Goal: Information Seeking & Learning: Check status

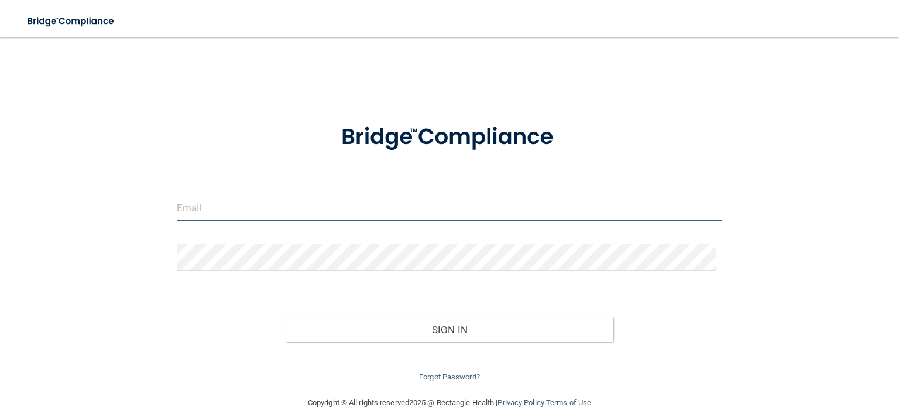
click at [253, 213] on input "email" at bounding box center [450, 208] width 546 height 26
type input "[EMAIL_ADDRESS][DOMAIN_NAME]"
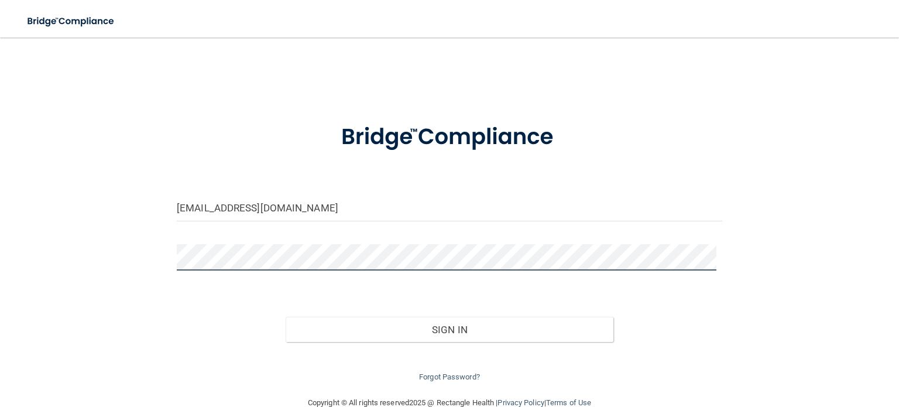
click at [286, 317] on button "Sign In" at bounding box center [449, 330] width 327 height 26
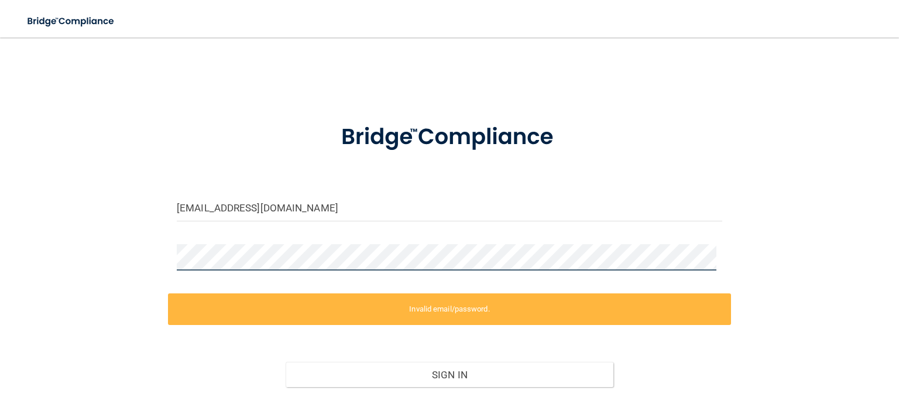
scroll to position [68, 0]
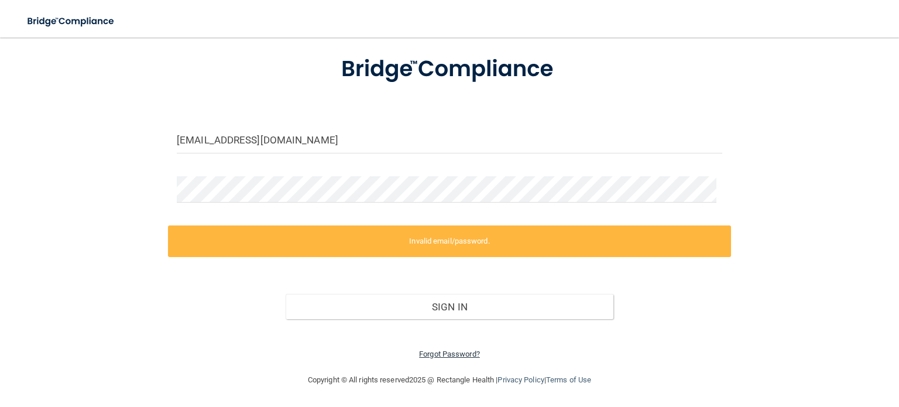
click at [454, 354] on link "Forgot Password?" at bounding box center [449, 353] width 61 height 9
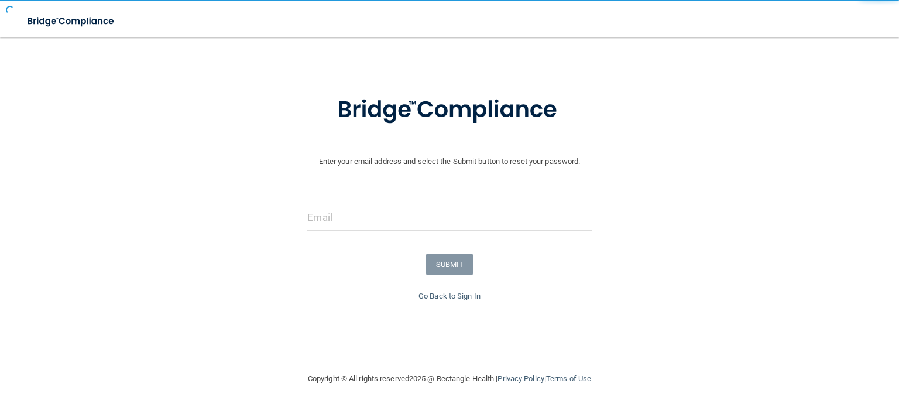
scroll to position [28, 0]
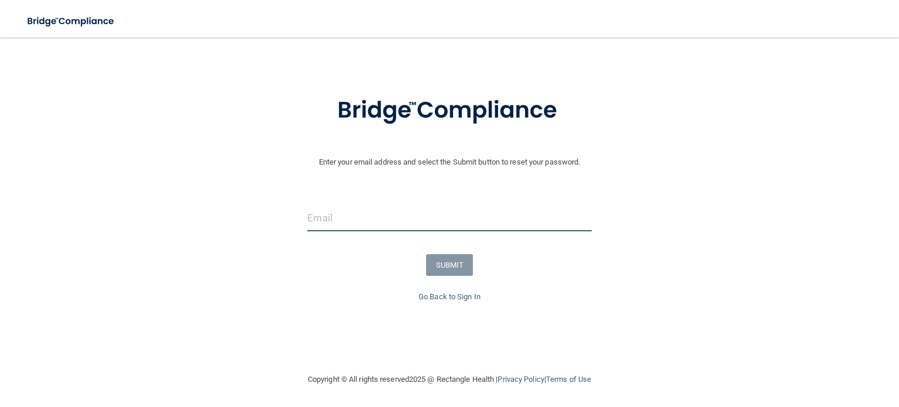
click at [385, 227] on input "email" at bounding box center [449, 218] width 284 height 26
type input "[EMAIL_ADDRESS][DOMAIN_NAME]"
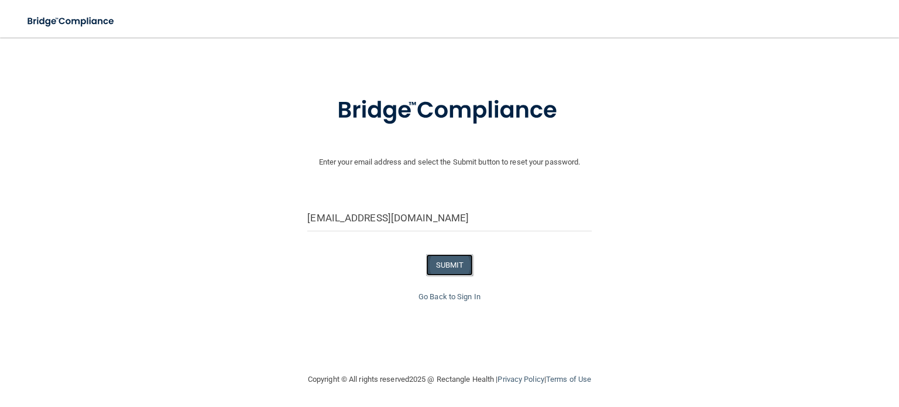
click at [449, 272] on button "SUBMIT" at bounding box center [449, 265] width 47 height 22
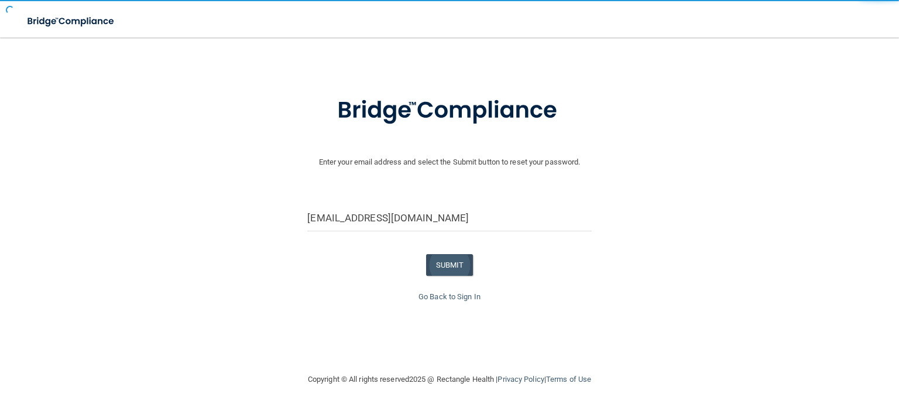
scroll to position [0, 0]
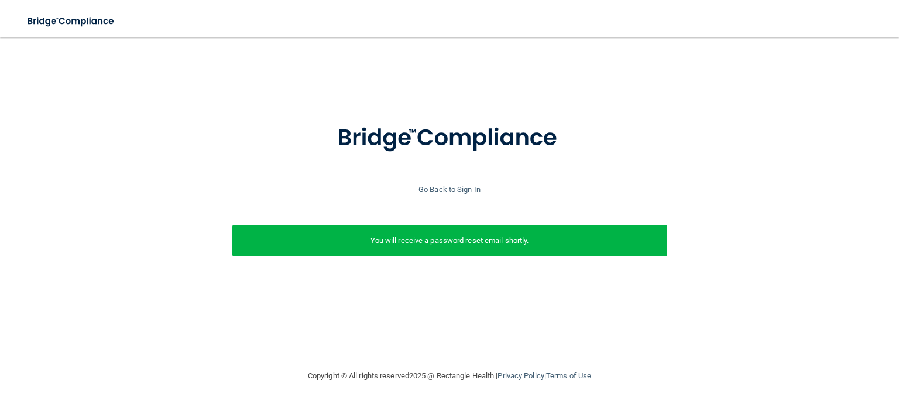
click at [474, 245] on p "You will receive a password reset email shortly." at bounding box center [449, 241] width 417 height 14
click at [470, 186] on link "Go Back to Sign In" at bounding box center [450, 189] width 62 height 9
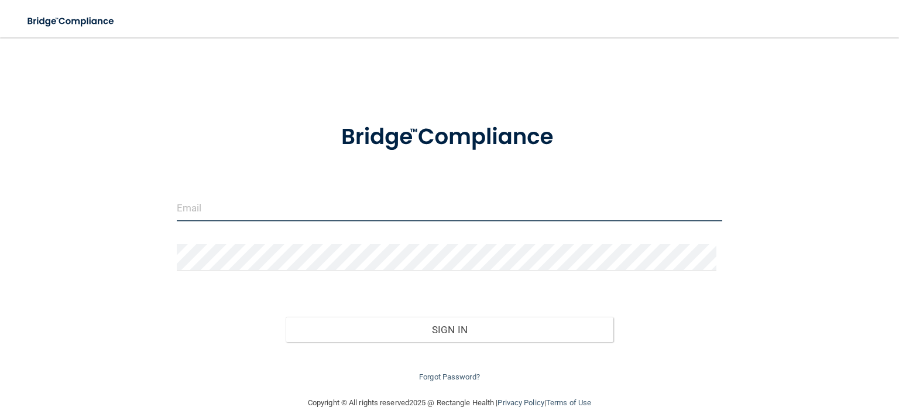
click at [381, 200] on input "email" at bounding box center [450, 208] width 546 height 26
type input "[EMAIL_ADDRESS][DOMAIN_NAME]"
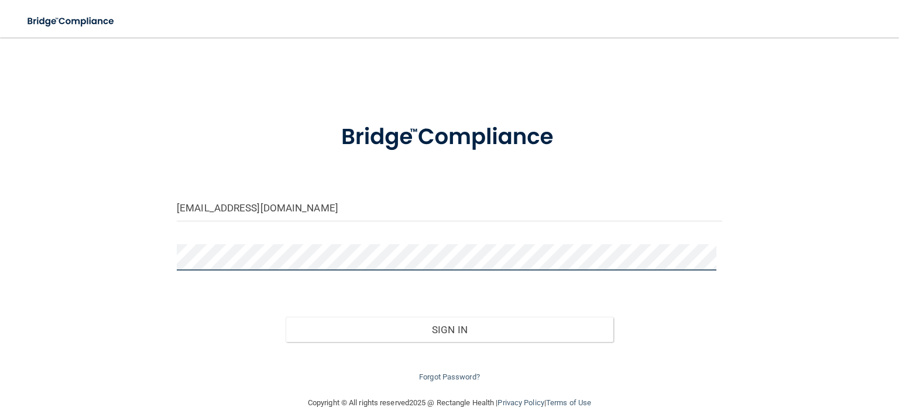
click at [286, 317] on button "Sign In" at bounding box center [449, 330] width 327 height 26
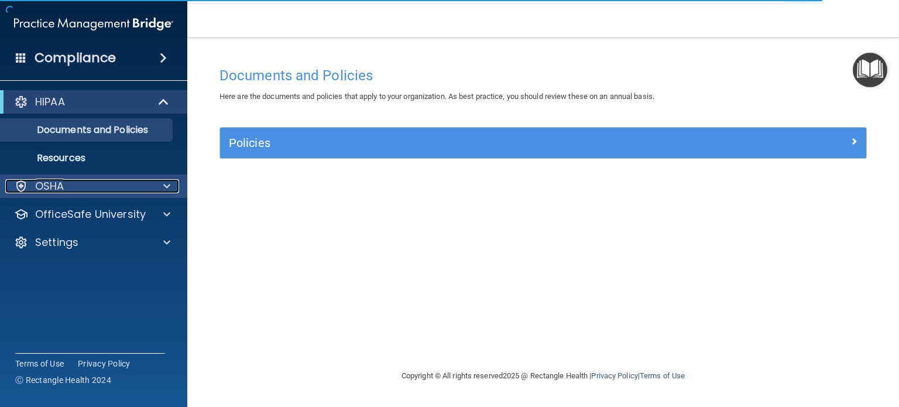
click at [159, 181] on div at bounding box center [164, 186] width 29 height 14
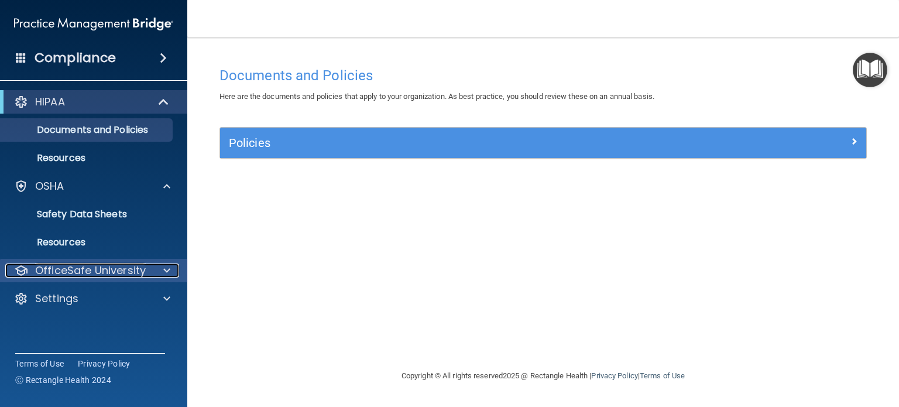
click at [162, 269] on div at bounding box center [164, 270] width 29 height 14
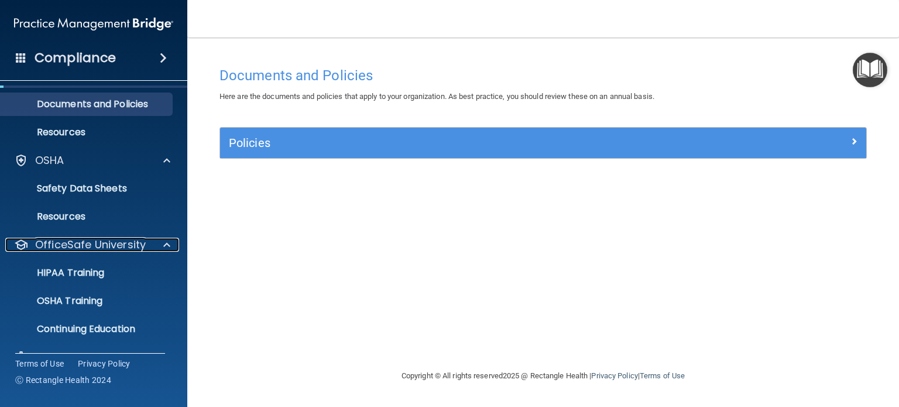
scroll to position [50, 0]
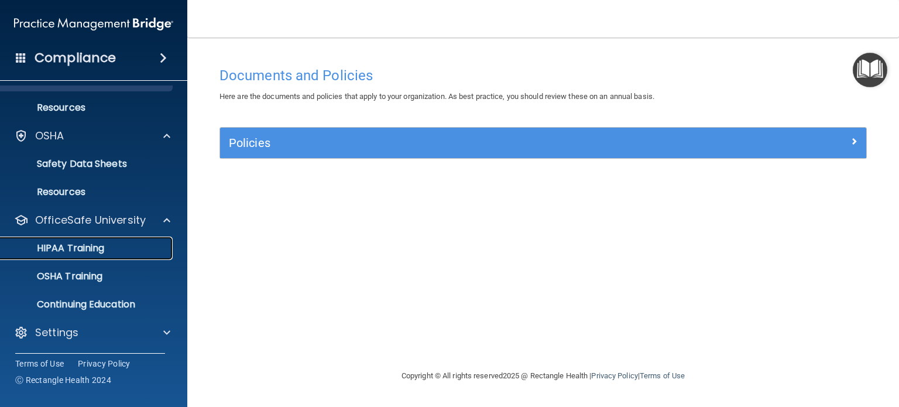
click at [89, 250] on p "HIPAA Training" at bounding box center [56, 248] width 97 height 12
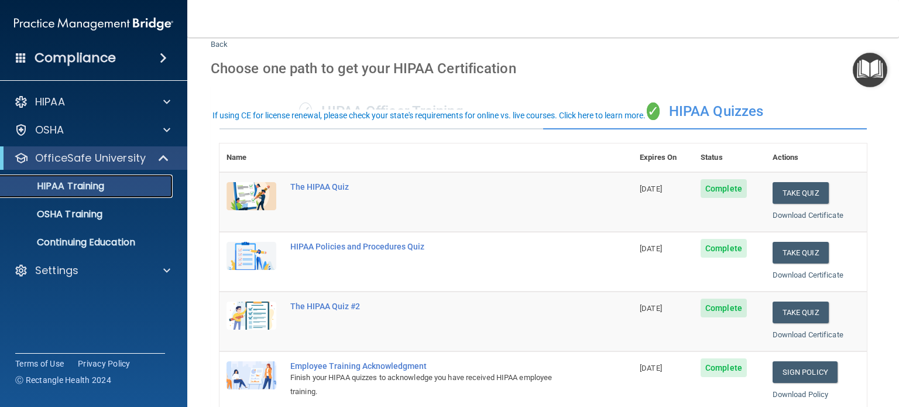
scroll to position [4, 0]
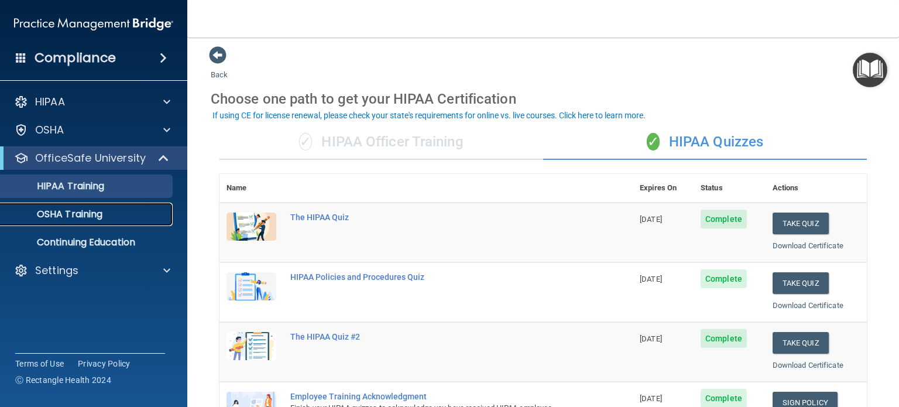
click at [85, 216] on p "OSHA Training" at bounding box center [55, 214] width 95 height 12
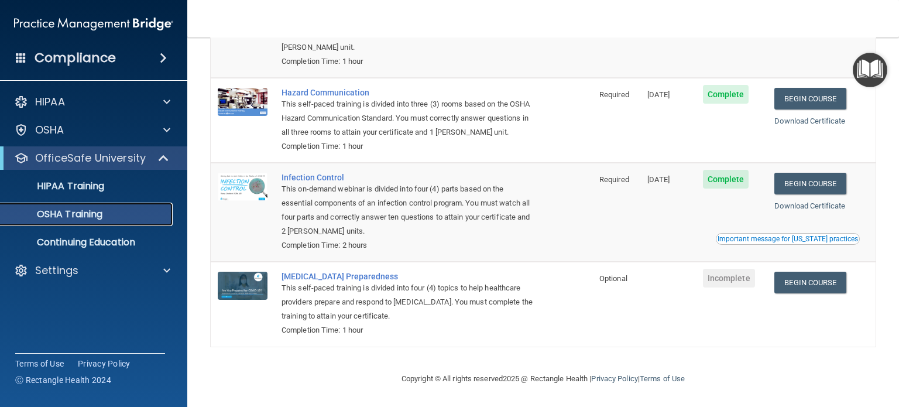
scroll to position [168, 0]
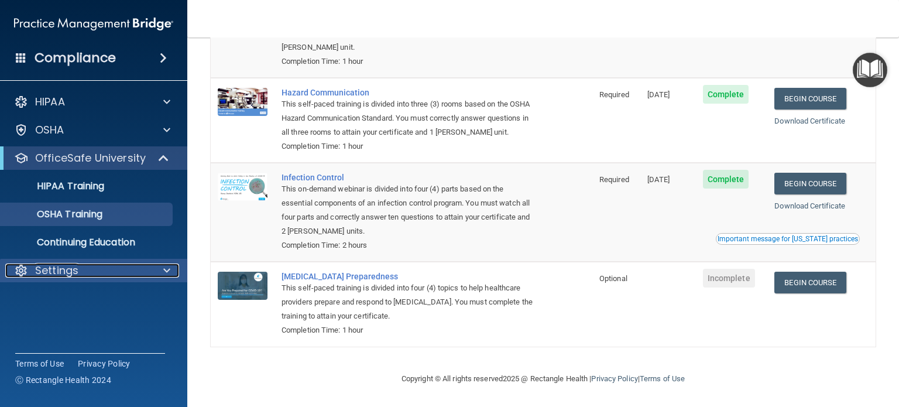
click at [117, 275] on div "Settings" at bounding box center [77, 270] width 145 height 14
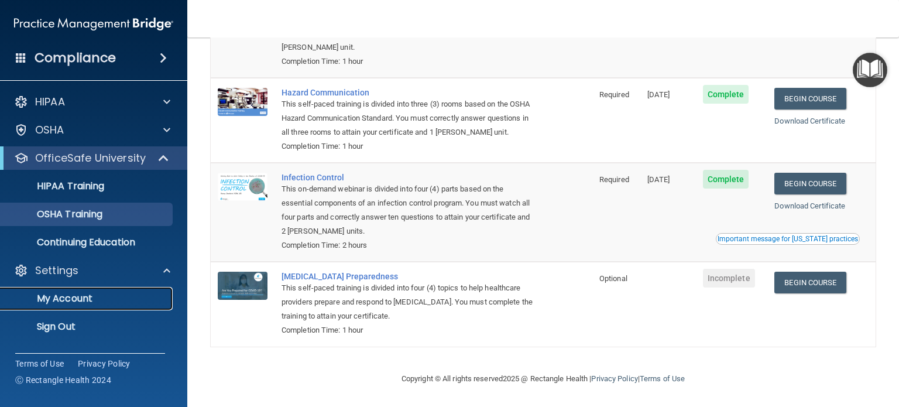
click at [71, 305] on link "My Account" at bounding box center [80, 298] width 184 height 23
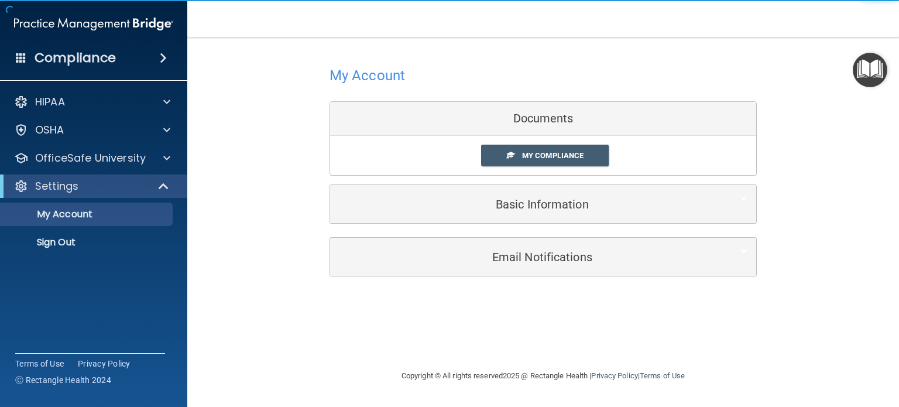
click at [164, 56] on span at bounding box center [163, 58] width 7 height 14
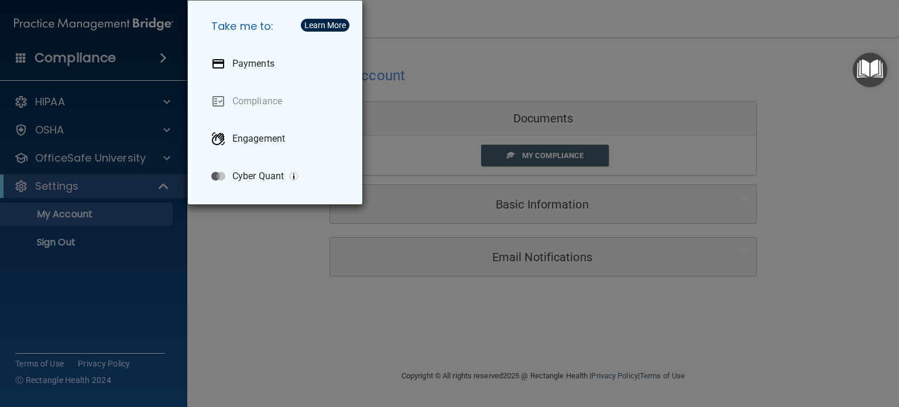
click at [159, 54] on div "Take me to: Payments Compliance Engagement Cyber Quant" at bounding box center [449, 203] width 899 height 407
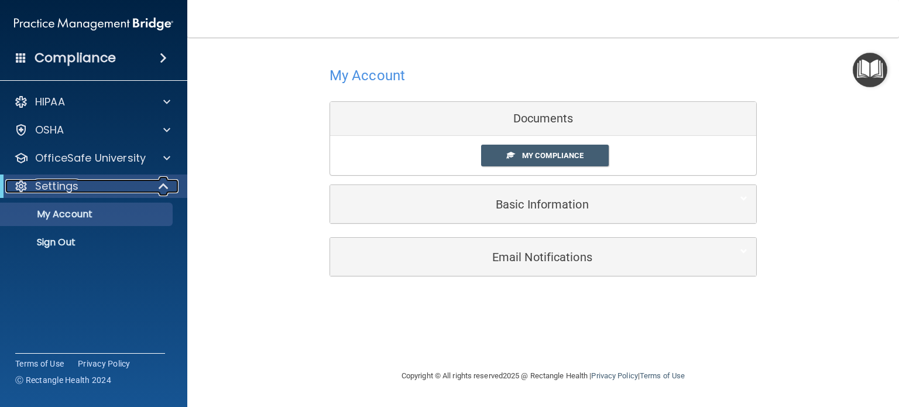
click at [162, 182] on span at bounding box center [165, 186] width 10 height 14
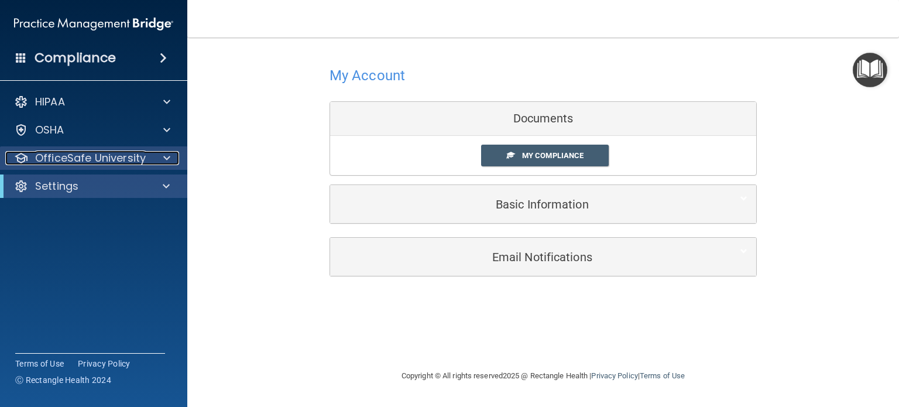
click at [151, 159] on div at bounding box center [164, 158] width 29 height 14
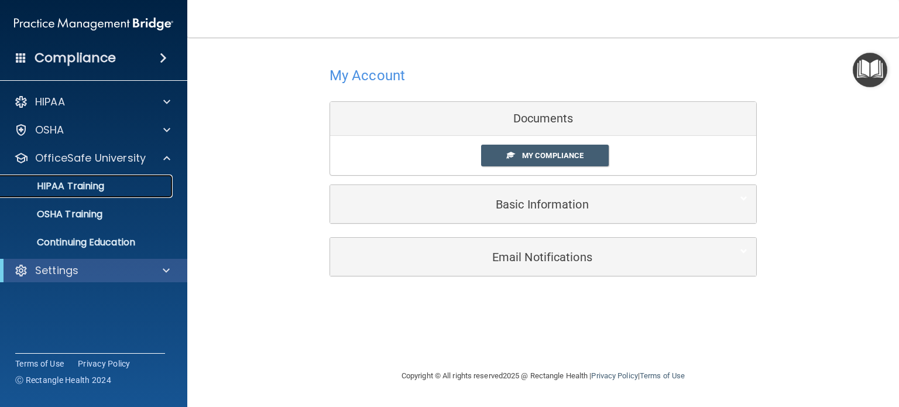
click at [98, 185] on p "HIPAA Training" at bounding box center [56, 186] width 97 height 12
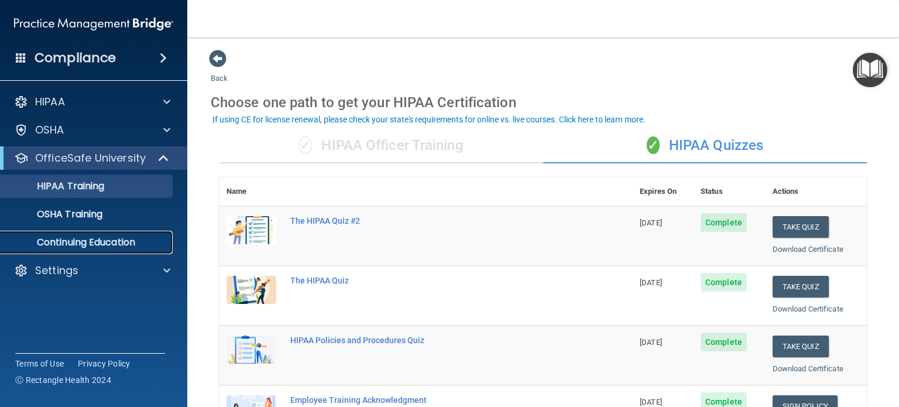
click at [101, 239] on p "Continuing Education" at bounding box center [88, 243] width 160 height 12
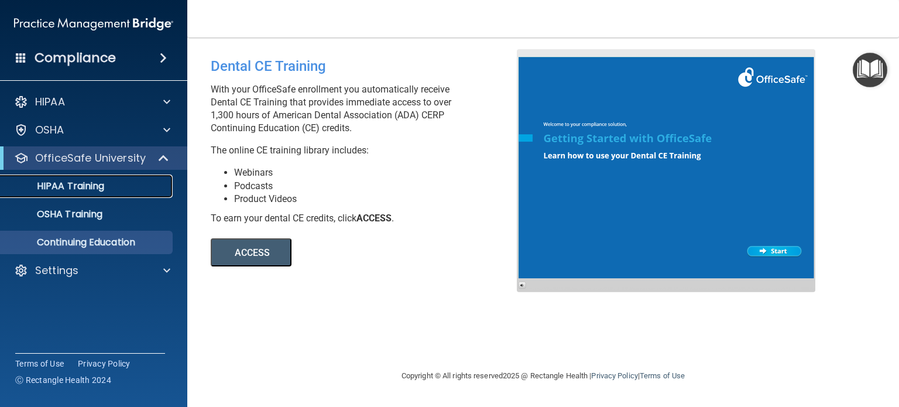
click at [87, 177] on link "HIPAA Training" at bounding box center [80, 185] width 184 height 23
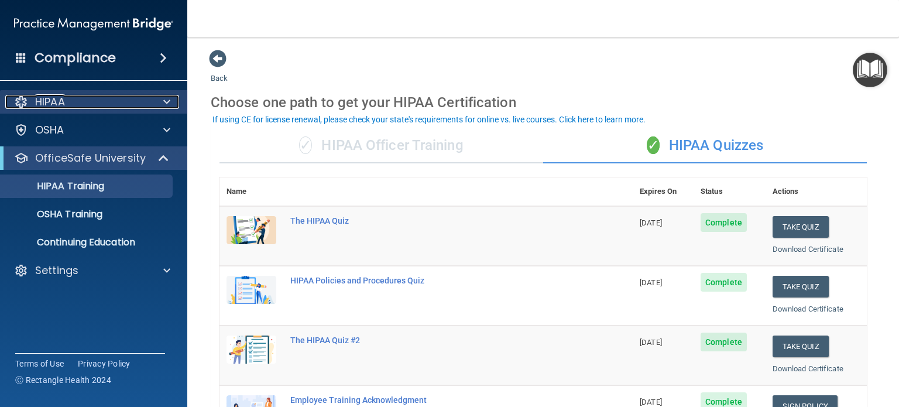
click at [167, 102] on span at bounding box center [166, 102] width 7 height 14
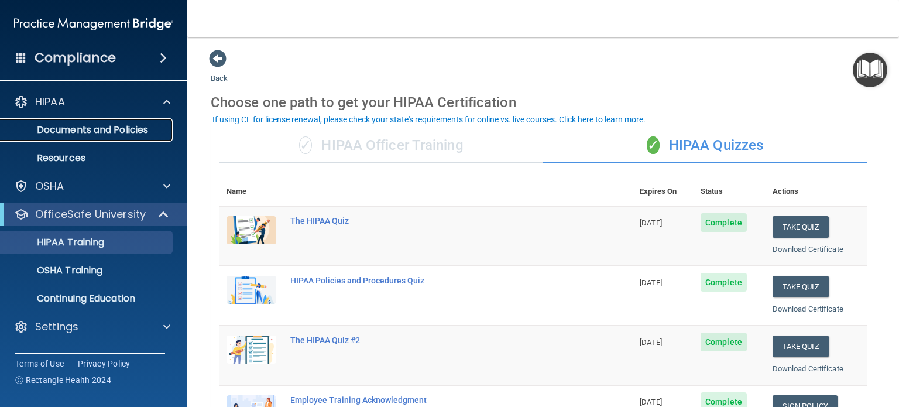
click at [85, 135] on p "Documents and Policies" at bounding box center [88, 130] width 160 height 12
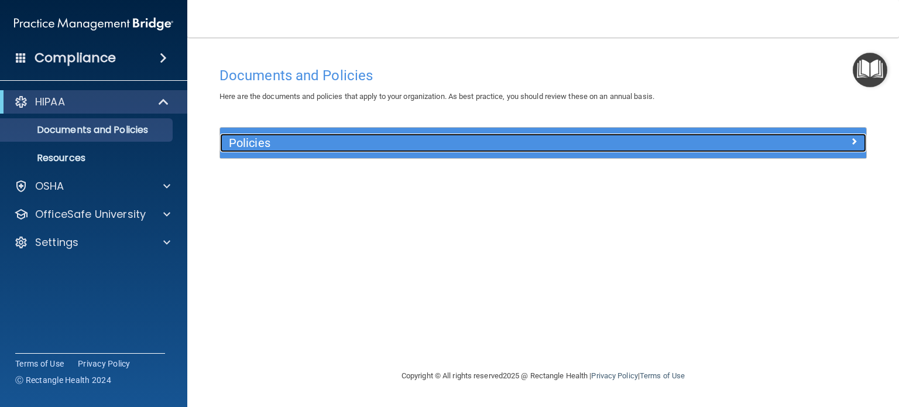
click at [253, 138] on h5 "Policies" at bounding box center [462, 142] width 467 height 13
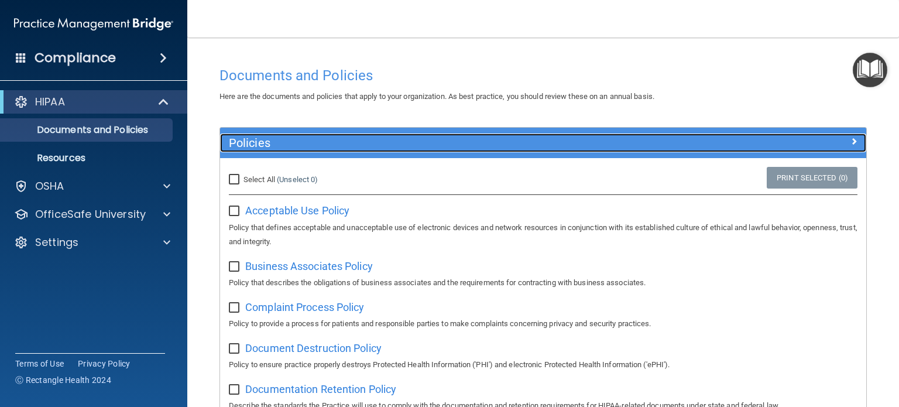
click at [253, 138] on h5 "Policies" at bounding box center [462, 142] width 467 height 13
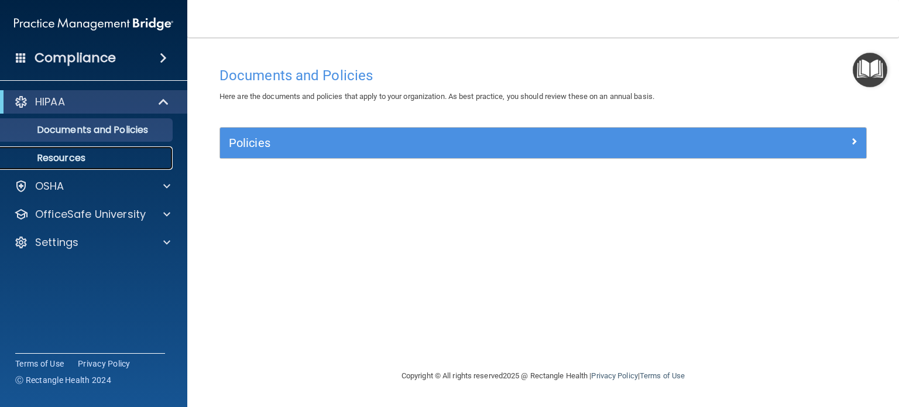
click at [73, 157] on p "Resources" at bounding box center [88, 158] width 160 height 12
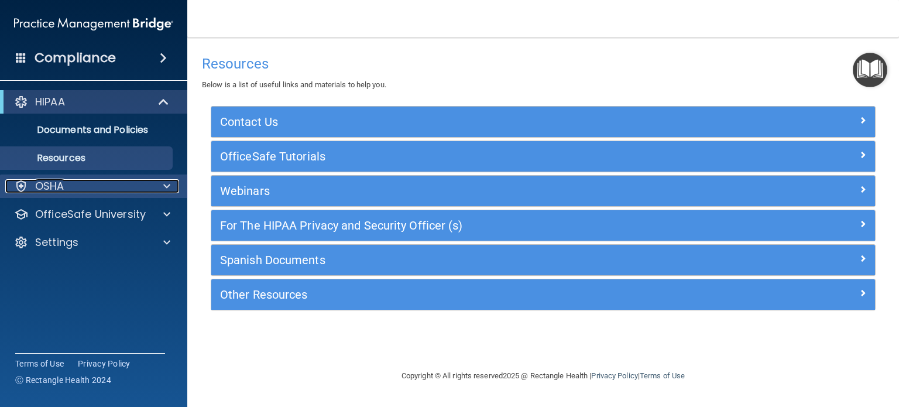
click at [155, 180] on div at bounding box center [164, 186] width 29 height 14
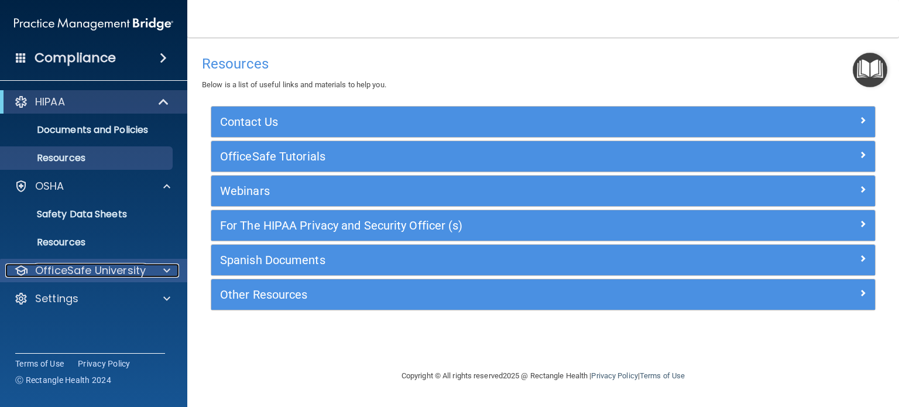
click at [167, 270] on span at bounding box center [166, 270] width 7 height 14
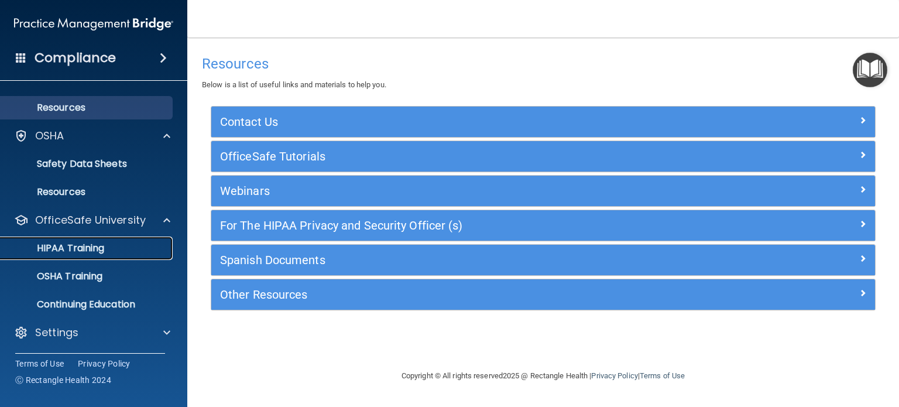
click at [81, 249] on p "HIPAA Training" at bounding box center [56, 248] width 97 height 12
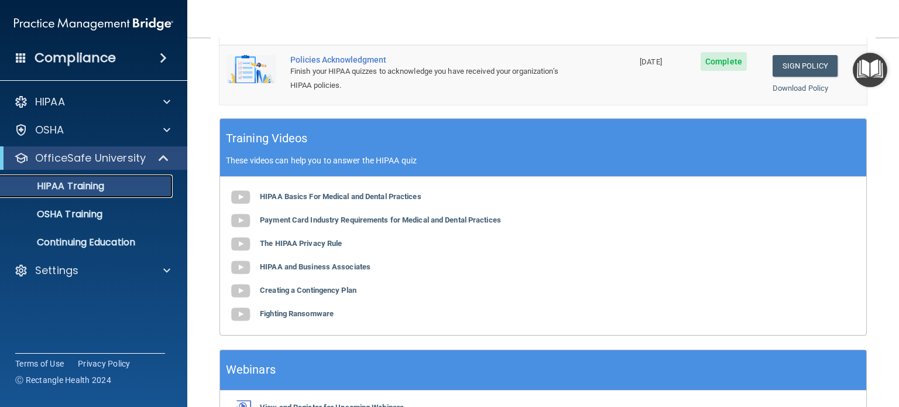
scroll to position [472, 0]
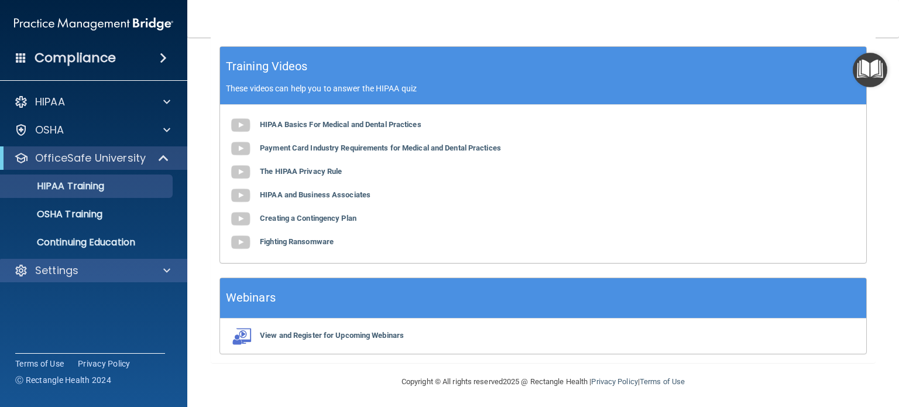
click at [108, 261] on div "Settings" at bounding box center [94, 270] width 188 height 23
click at [94, 276] on div "Settings" at bounding box center [77, 270] width 145 height 14
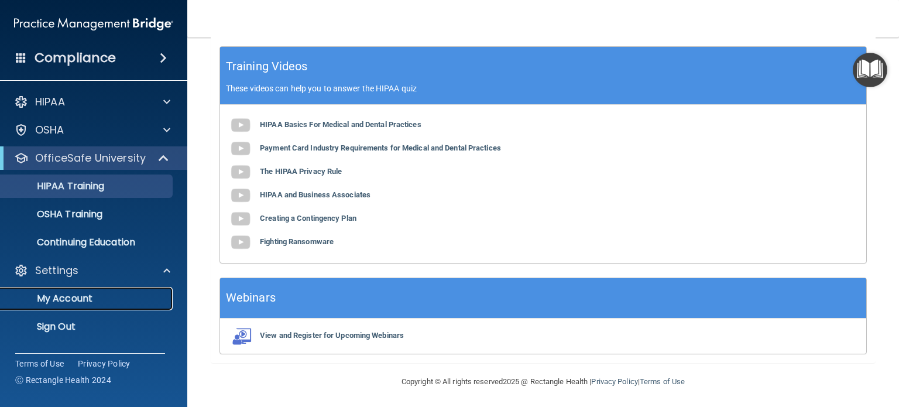
click at [63, 300] on p "My Account" at bounding box center [88, 299] width 160 height 12
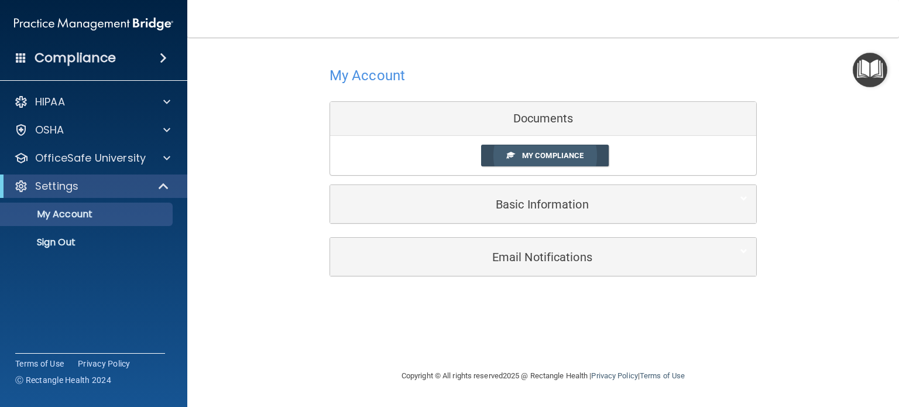
click at [547, 156] on span "My Compliance" at bounding box center [552, 155] width 61 height 9
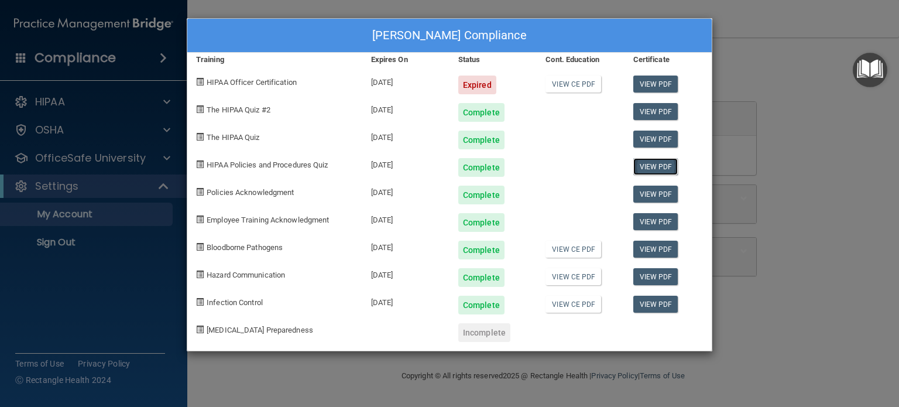
click at [669, 164] on link "View PDF" at bounding box center [655, 166] width 45 height 17
click at [650, 251] on link "View PDF" at bounding box center [655, 249] width 45 height 17
click at [645, 252] on link "View PDF" at bounding box center [655, 249] width 45 height 17
click at [643, 300] on link "View PDF" at bounding box center [655, 304] width 45 height 17
click at [210, 304] on span "Infection Control" at bounding box center [235, 302] width 56 height 9
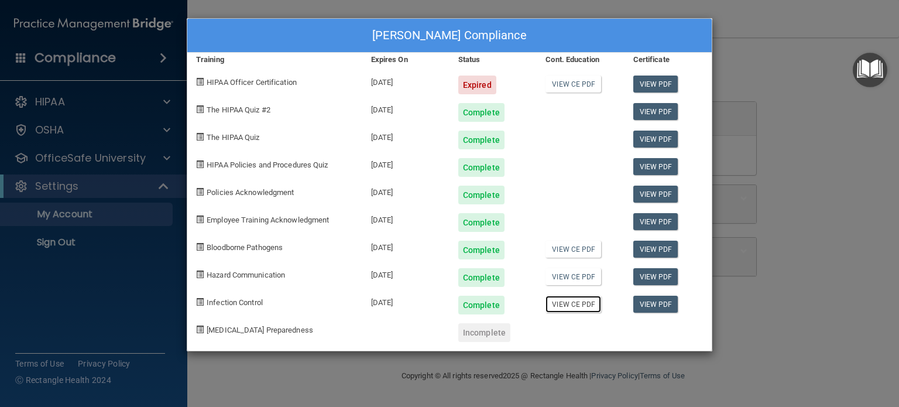
click at [553, 303] on link "View CE PDF" at bounding box center [574, 304] width 56 height 17
click at [570, 278] on link "View CE PDF" at bounding box center [574, 276] width 56 height 17
click at [585, 243] on link "View CE PDF" at bounding box center [574, 249] width 56 height 17
click at [564, 251] on link "View CE PDF" at bounding box center [574, 249] width 56 height 17
click at [138, 248] on div "[PERSON_NAME] Compliance Training Expires On Status Cont. Education Certificate…" at bounding box center [449, 203] width 899 height 407
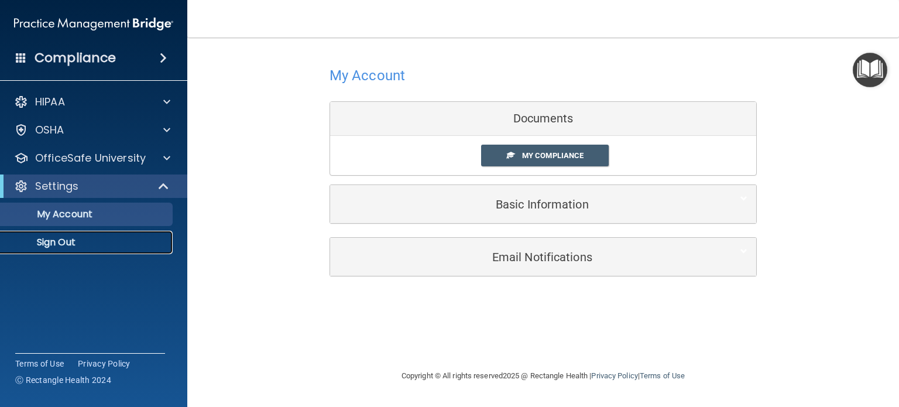
click at [70, 244] on p "Sign Out" at bounding box center [88, 243] width 160 height 12
